Goal: Navigation & Orientation: Understand site structure

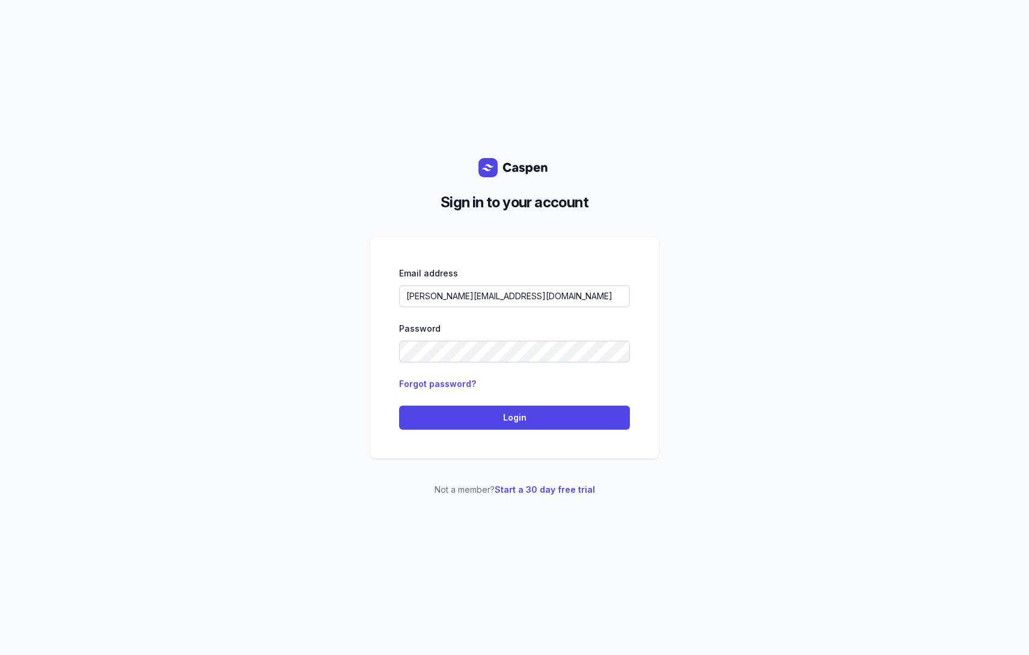
click at [112, 236] on div "Sign in to your account Email address [PERSON_NAME][EMAIL_ADDRESS][DOMAIN_NAME]…" at bounding box center [514, 327] width 1029 height 655
drag, startPoint x: 541, startPoint y: 296, endPoint x: 350, endPoint y: 295, distance: 191.1
click at [350, 295] on div "Sign in to your account Email address [PERSON_NAME][EMAIL_ADDRESS][DOMAIN_NAME]…" at bounding box center [514, 327] width 1029 height 655
paste input "dityatinkercad"
type input "[EMAIL_ADDRESS][DOMAIN_NAME]"
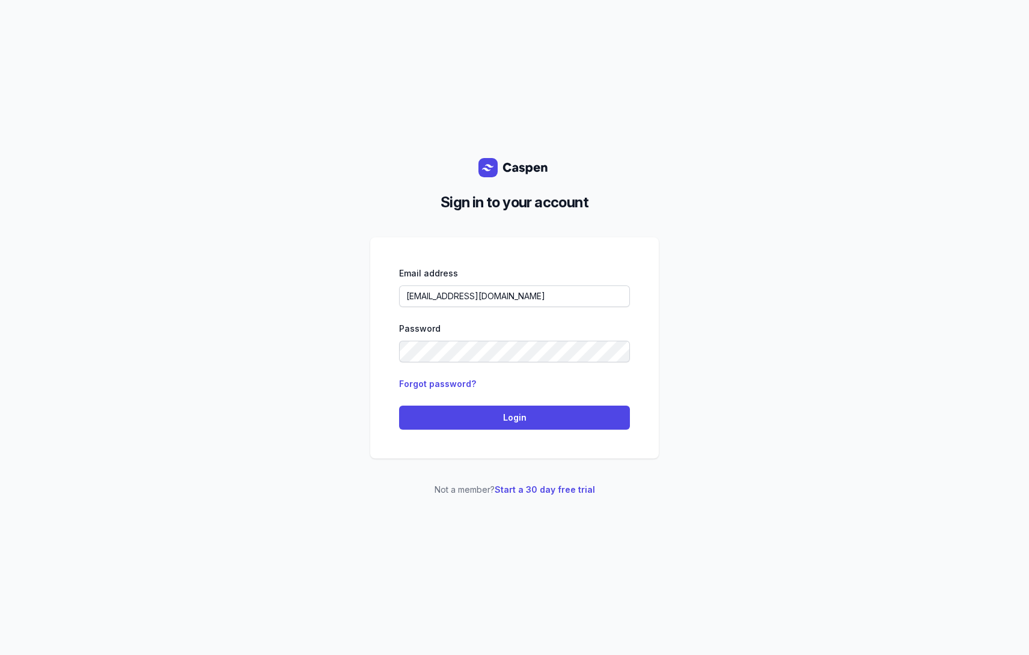
click at [287, 313] on div "Sign in to your account Email address [EMAIL_ADDRESS][DOMAIN_NAME] Password For…" at bounding box center [514, 327] width 1029 height 655
click at [512, 416] on span "Login" at bounding box center [514, 417] width 216 height 14
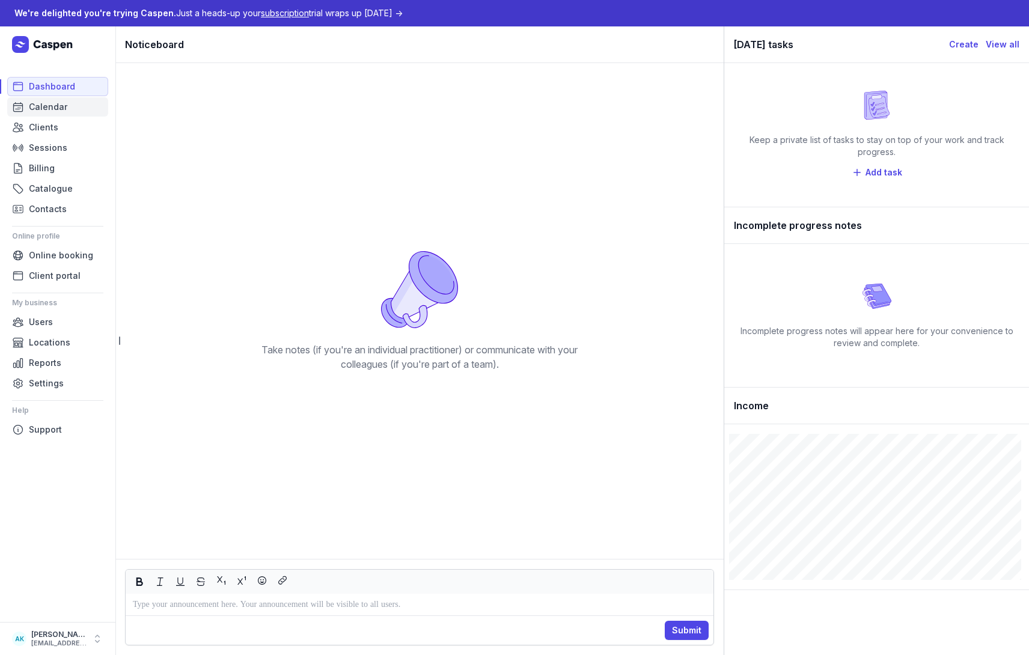
click at [48, 104] on span "Calendar" at bounding box center [48, 107] width 38 height 14
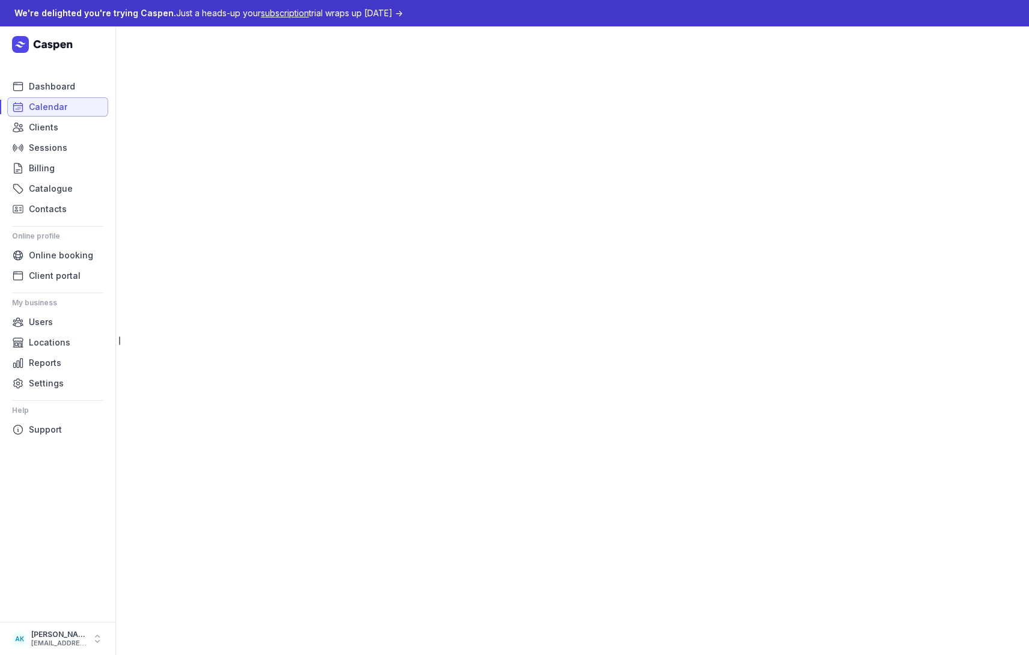
select select "week"
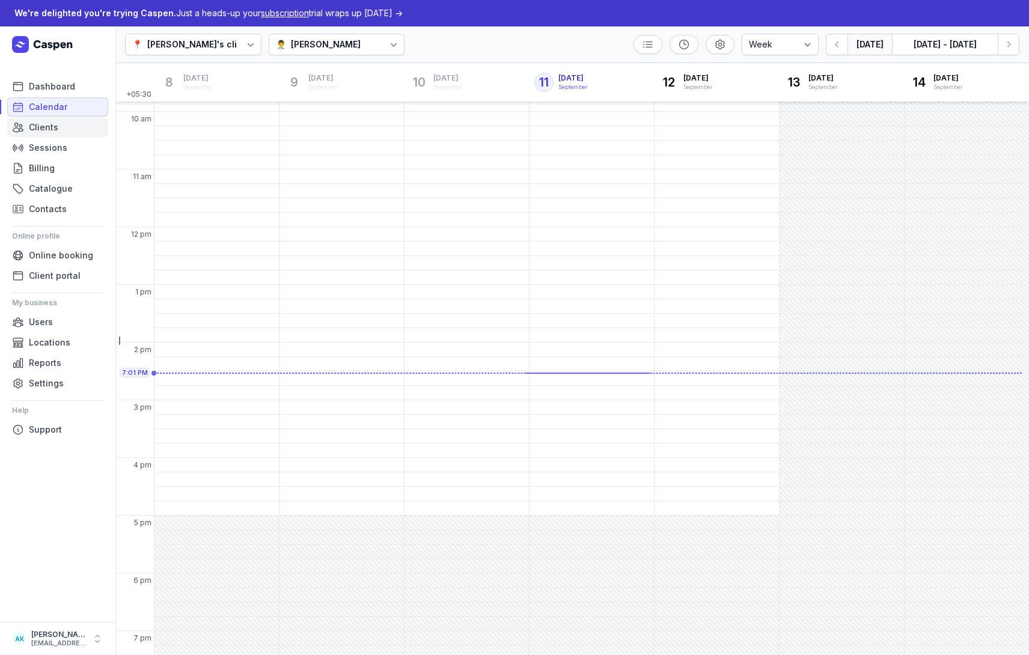
scroll to position [139, 0]
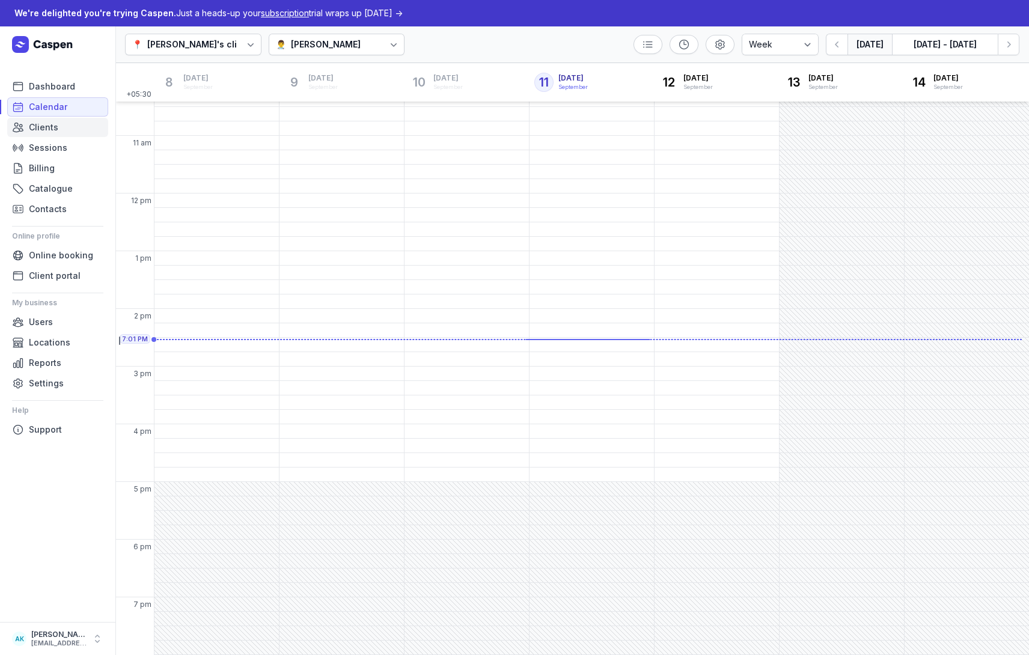
click at [47, 124] on span "Clients" at bounding box center [43, 127] width 29 height 14
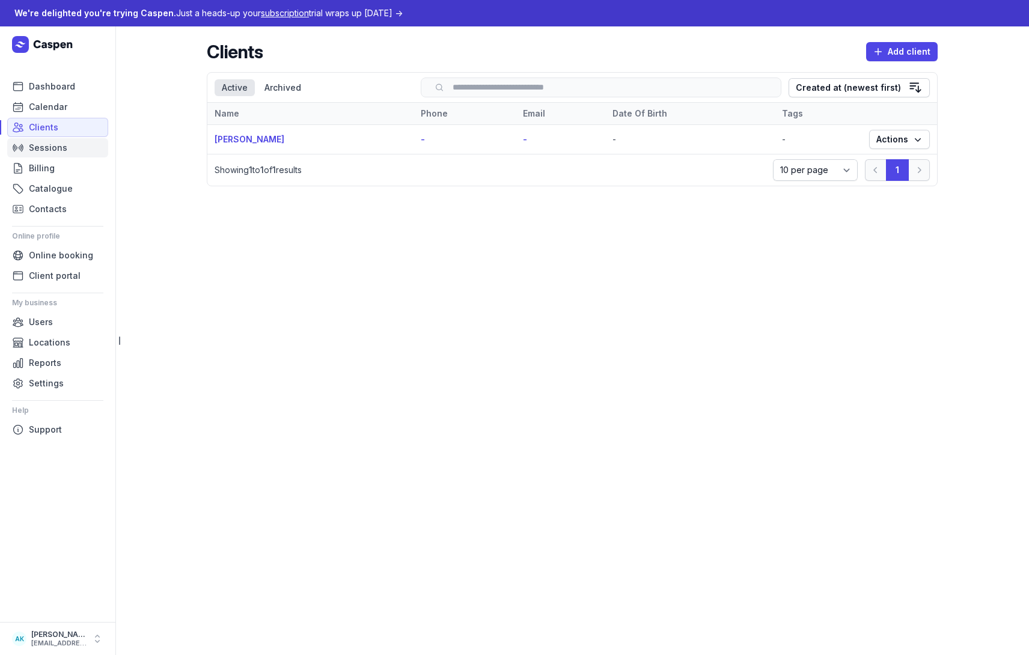
click at [47, 142] on span "Sessions" at bounding box center [48, 148] width 38 height 14
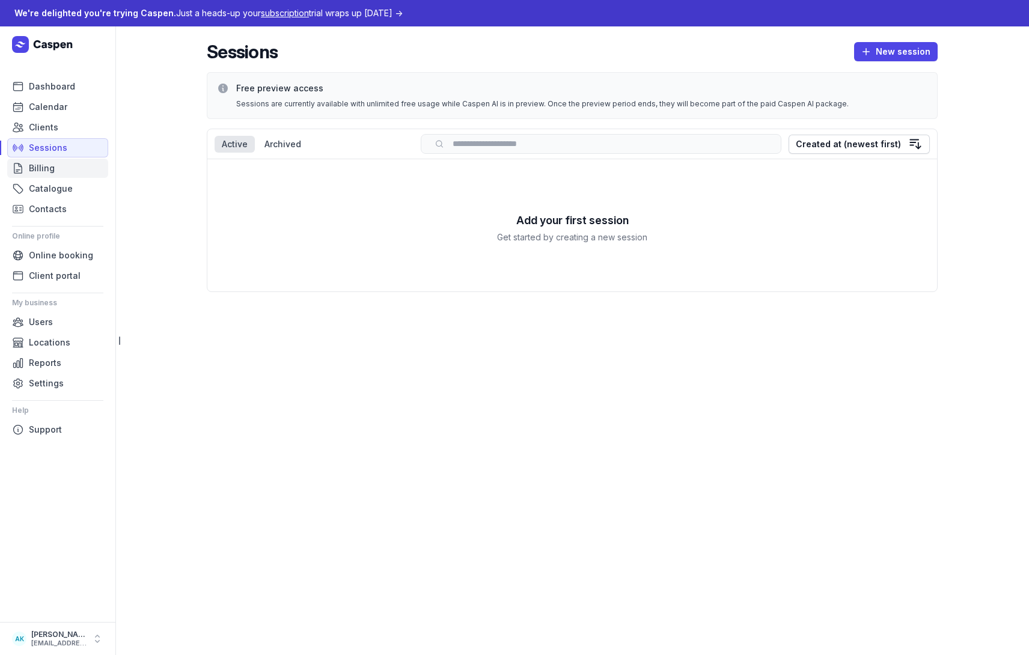
click at [45, 174] on span "Billing" at bounding box center [42, 168] width 26 height 14
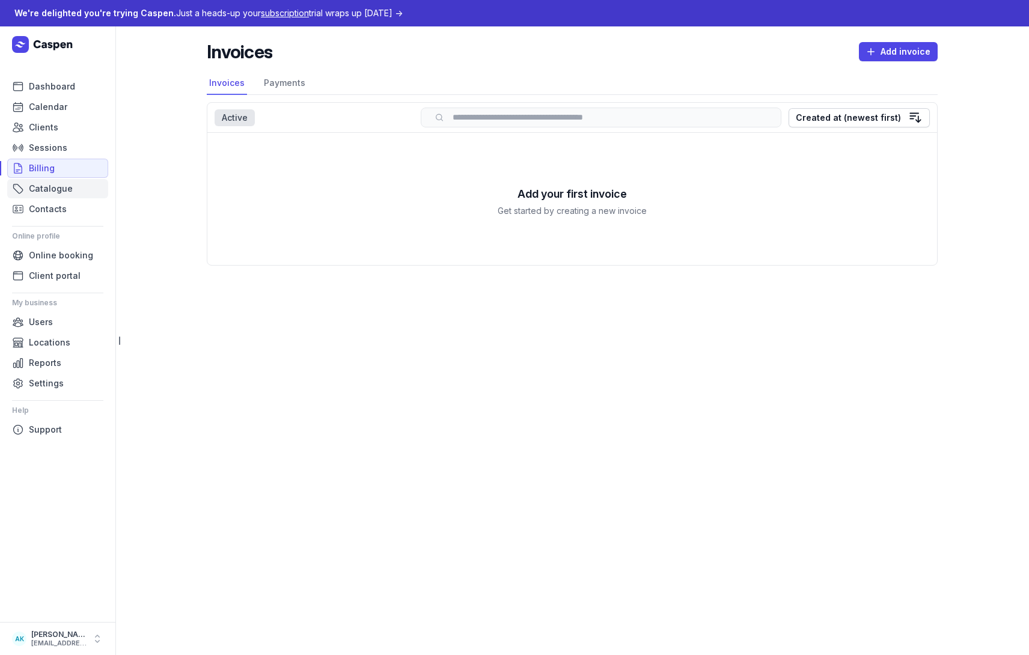
click at [45, 191] on span "Catalogue" at bounding box center [51, 188] width 44 height 14
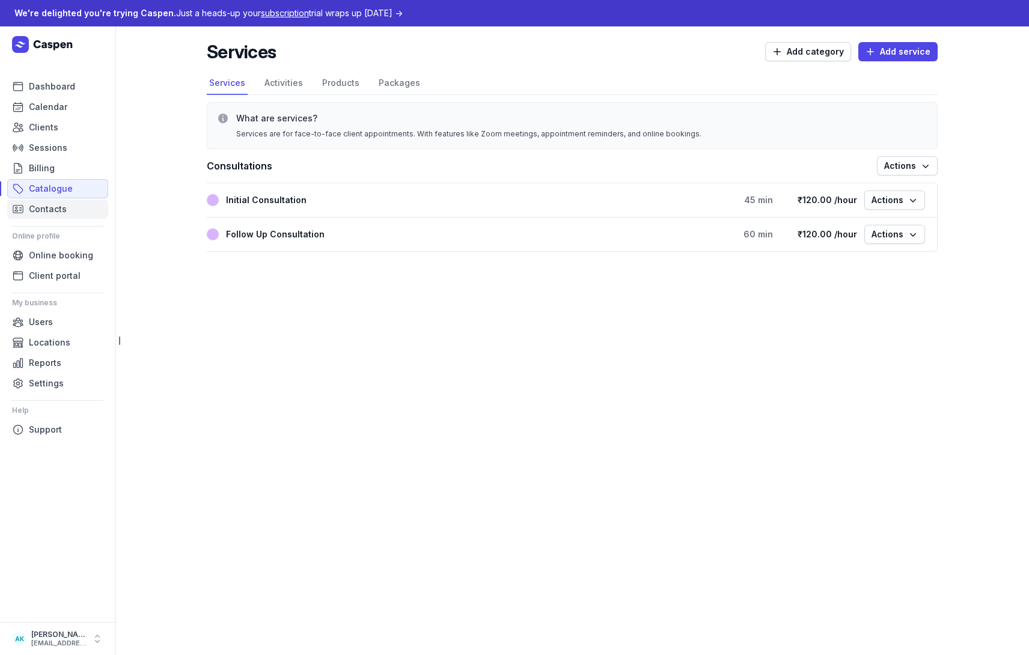
click at [45, 207] on span "Contacts" at bounding box center [48, 209] width 38 height 14
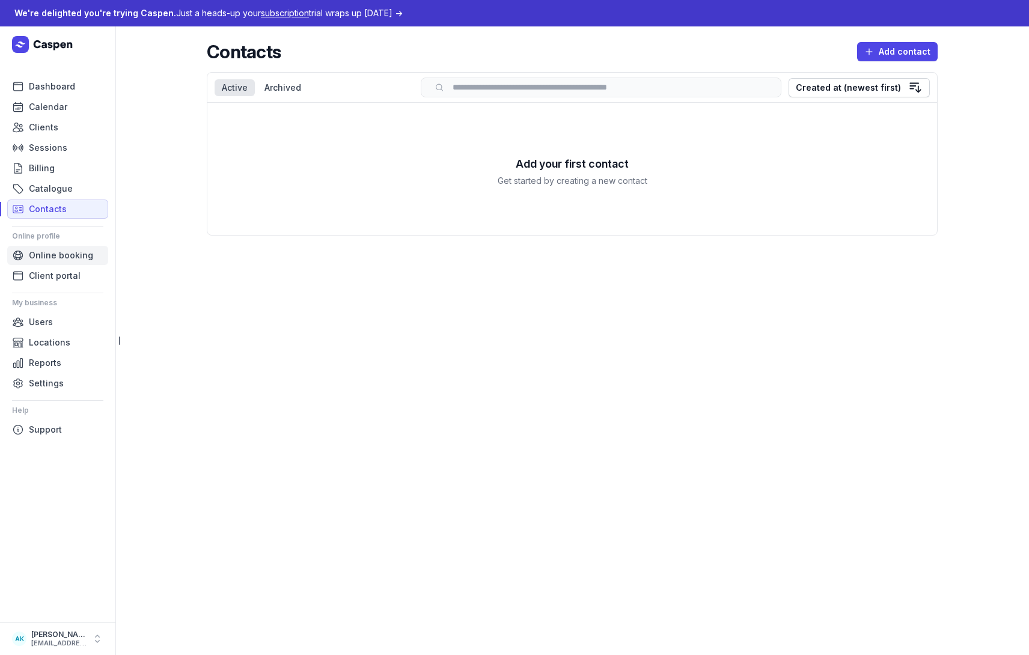
click at [47, 253] on span "Online booking" at bounding box center [61, 255] width 64 height 14
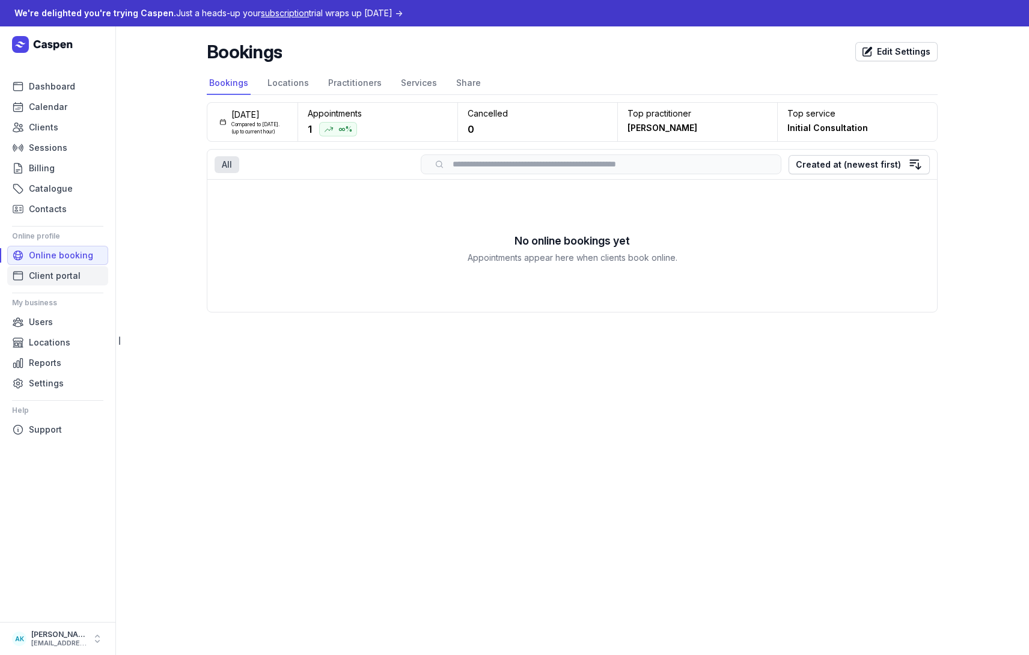
click at [53, 279] on span "Client portal" at bounding box center [55, 276] width 52 height 14
